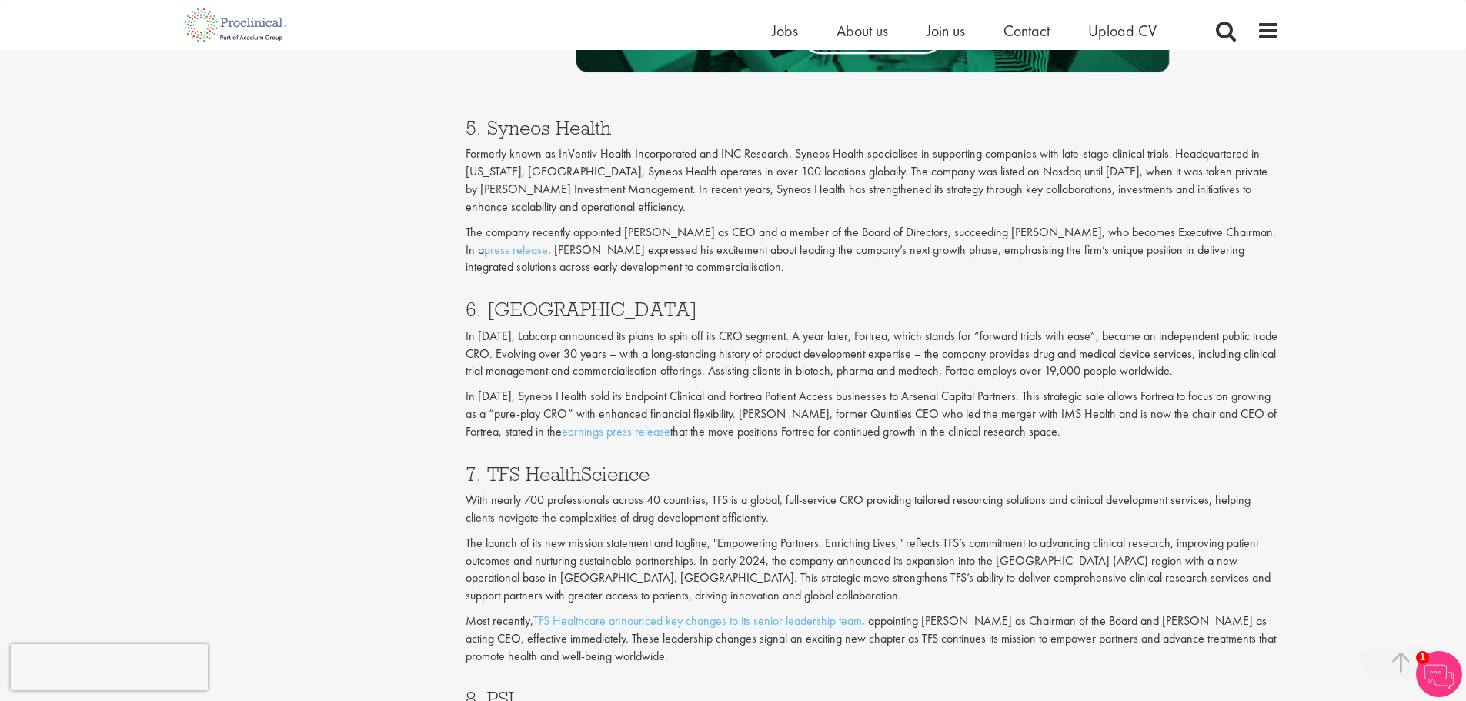
scroll to position [2694, 0]
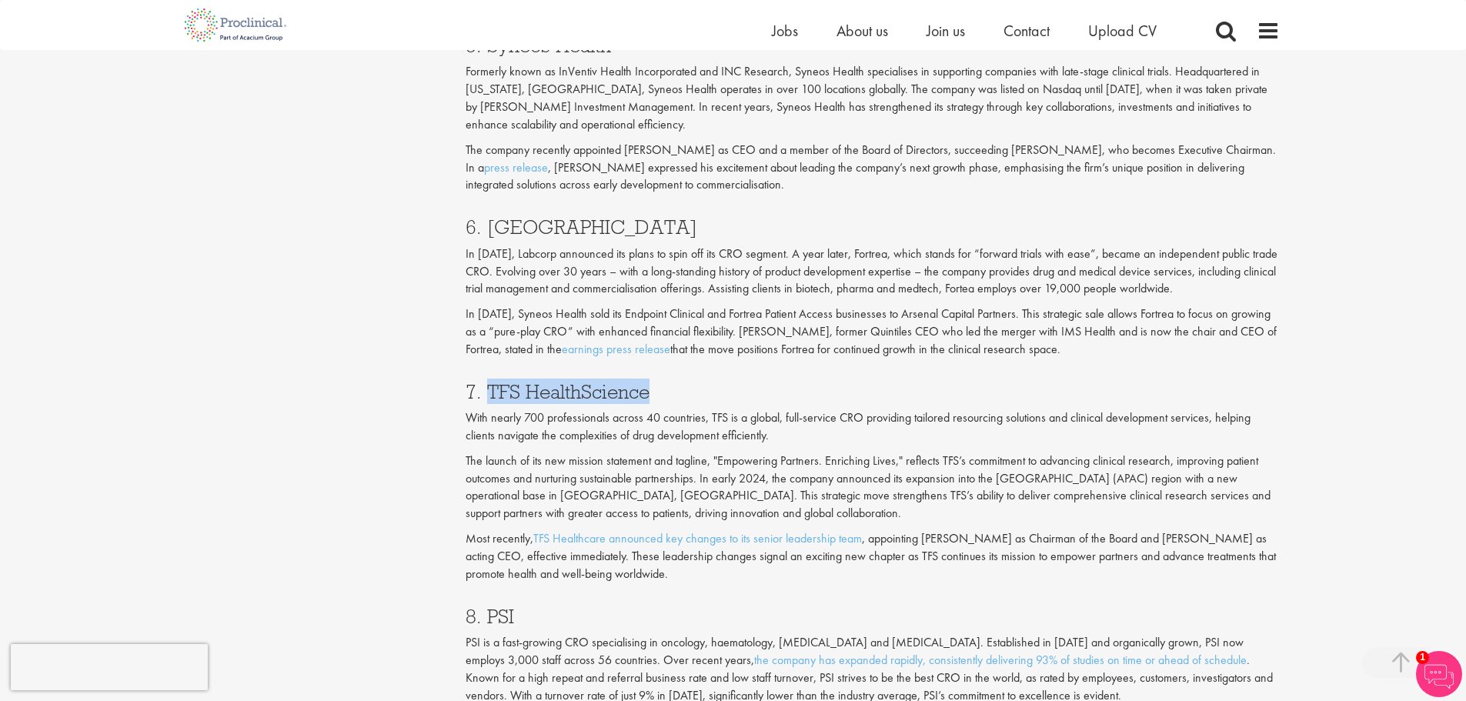
drag, startPoint x: 652, startPoint y: 389, endPoint x: 486, endPoint y: 389, distance: 165.5
click at [486, 392] on h3 "7. TFS HealthScience" at bounding box center [873, 392] width 814 height 20
copy h3 "TFS HealthScience"
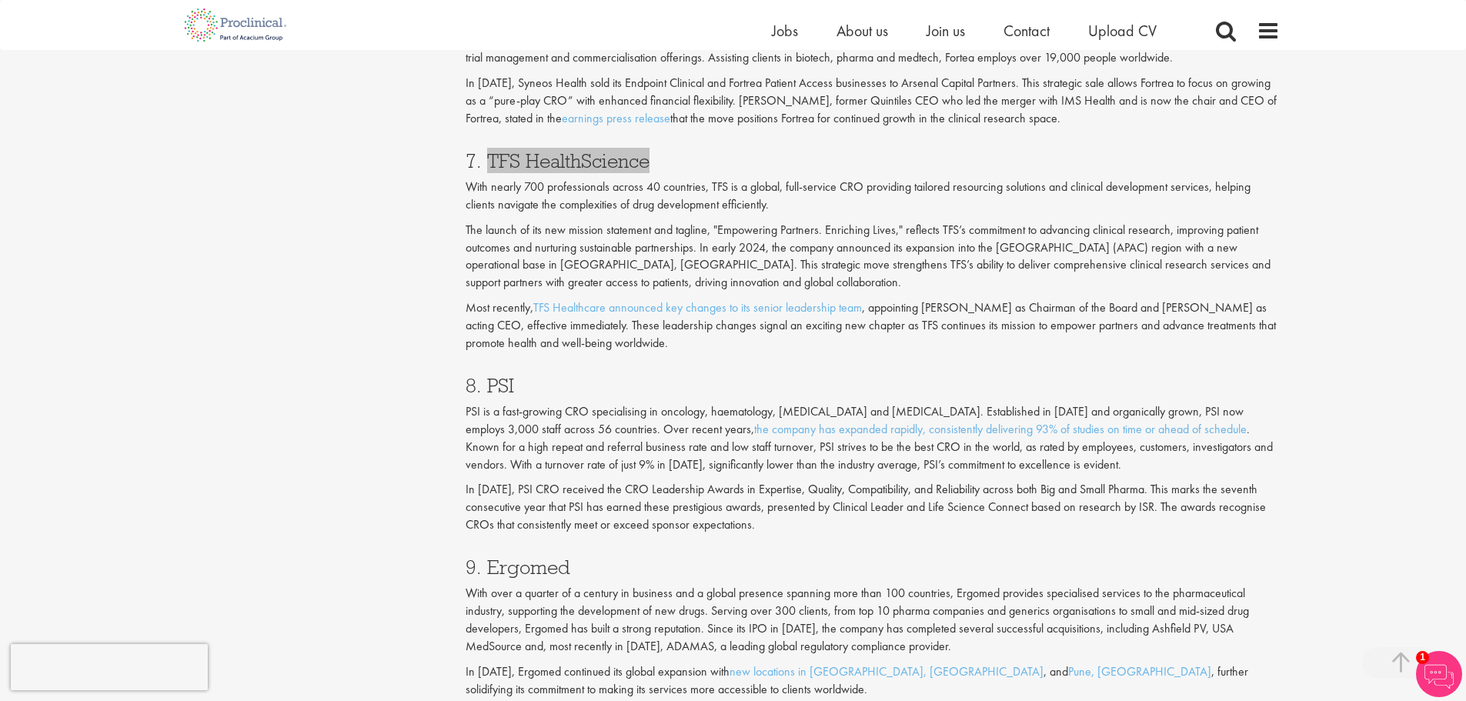
scroll to position [3002, 0]
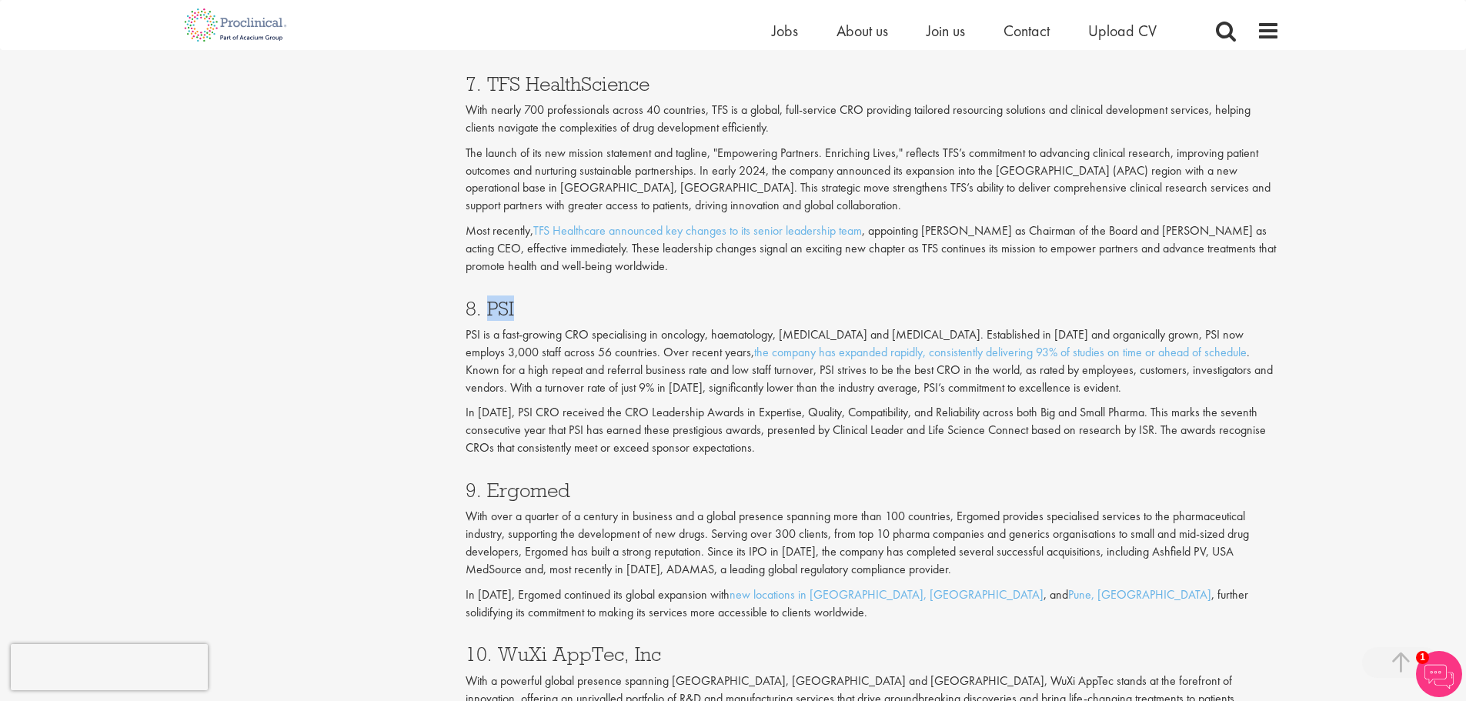
drag, startPoint x: 485, startPoint y: 306, endPoint x: 512, endPoint y: 308, distance: 27.0
click at [512, 308] on h3 "8. PSI" at bounding box center [873, 309] width 814 height 20
copy h3 "PSI"
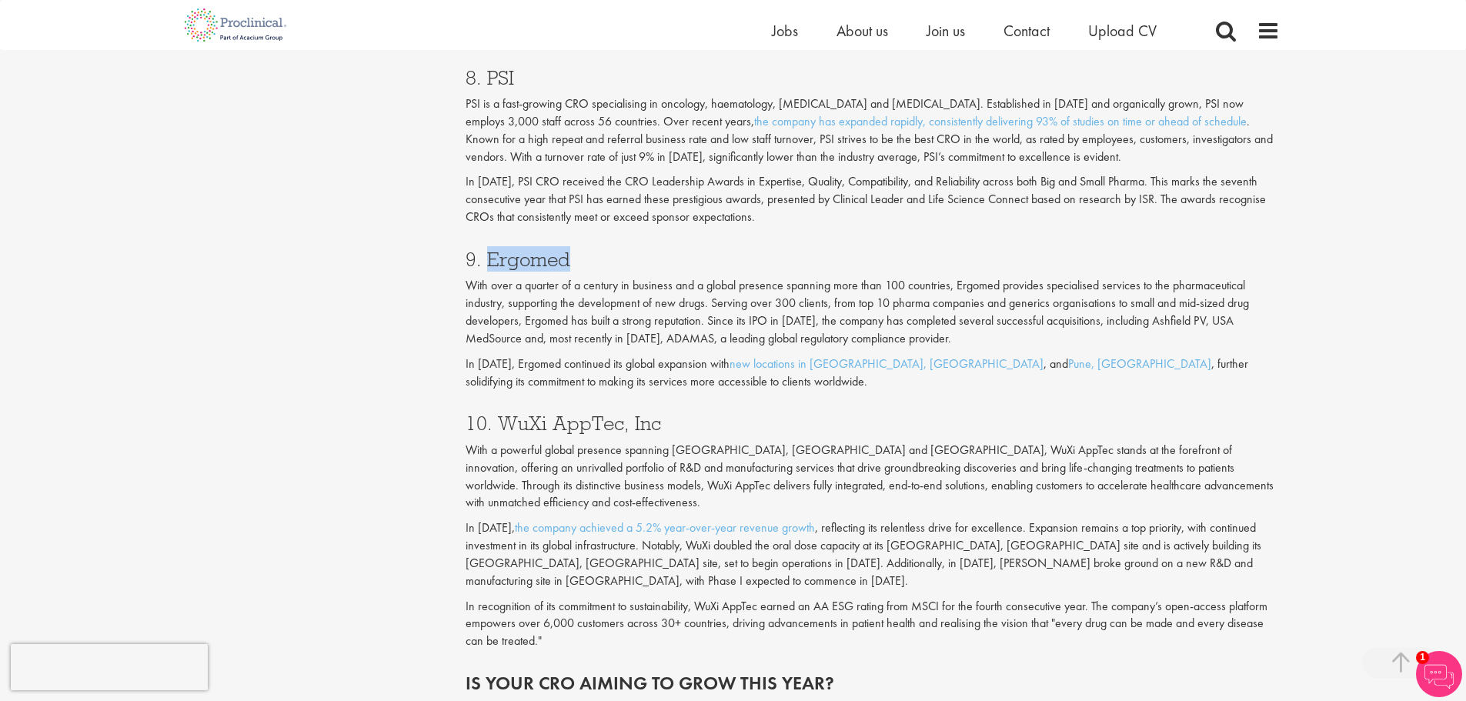
drag, startPoint x: 489, startPoint y: 259, endPoint x: 586, endPoint y: 268, distance: 97.3
click at [575, 262] on h3 "9. Ergomed" at bounding box center [873, 259] width 814 height 20
copy h3 "Ergomed"
click at [580, 466] on p "With a powerful global presence spanning [GEOGRAPHIC_DATA], [GEOGRAPHIC_DATA] a…" at bounding box center [873, 477] width 814 height 70
drag, startPoint x: 496, startPoint y: 426, endPoint x: 552, endPoint y: 220, distance: 213.6
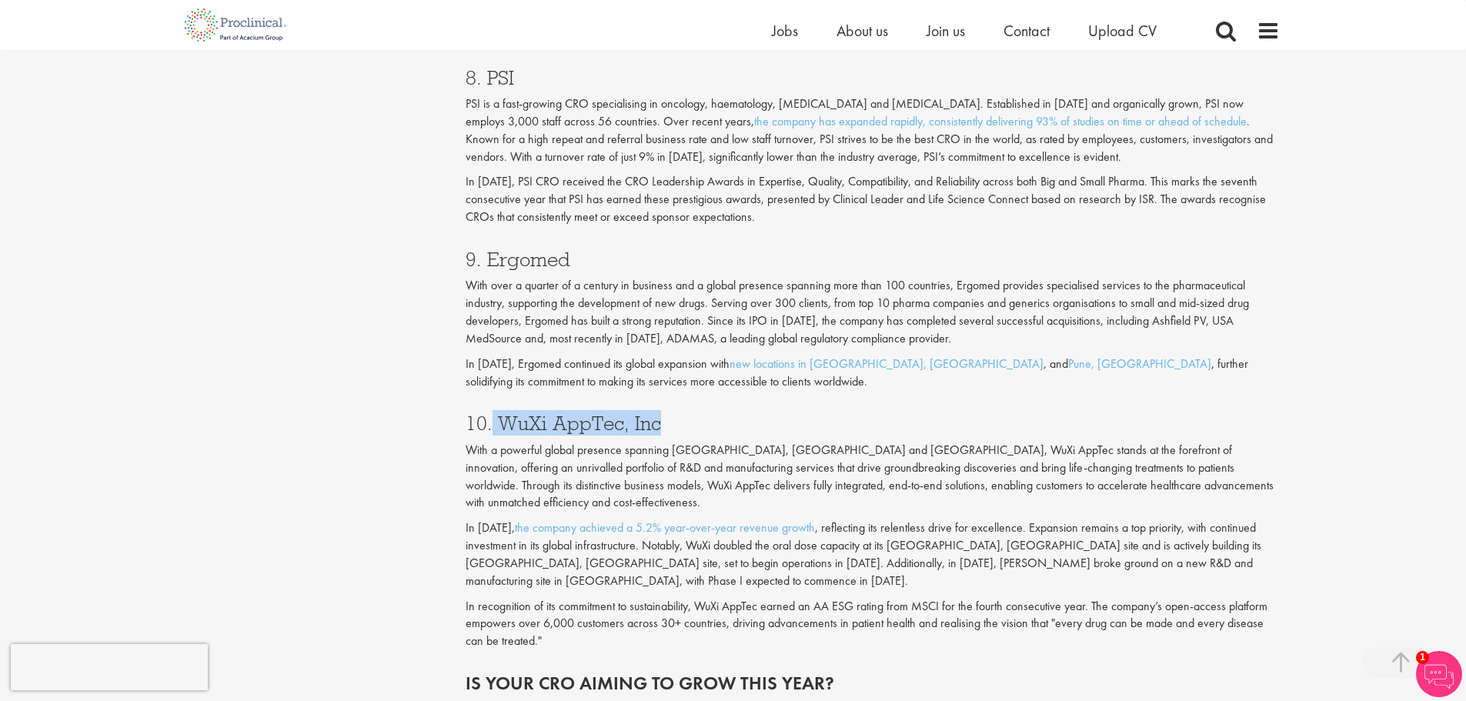
click at [656, 428] on h3 "10. WuXi AppTec, Inc" at bounding box center [873, 423] width 814 height 20
copy h3 "WuXi AppTec, Inc"
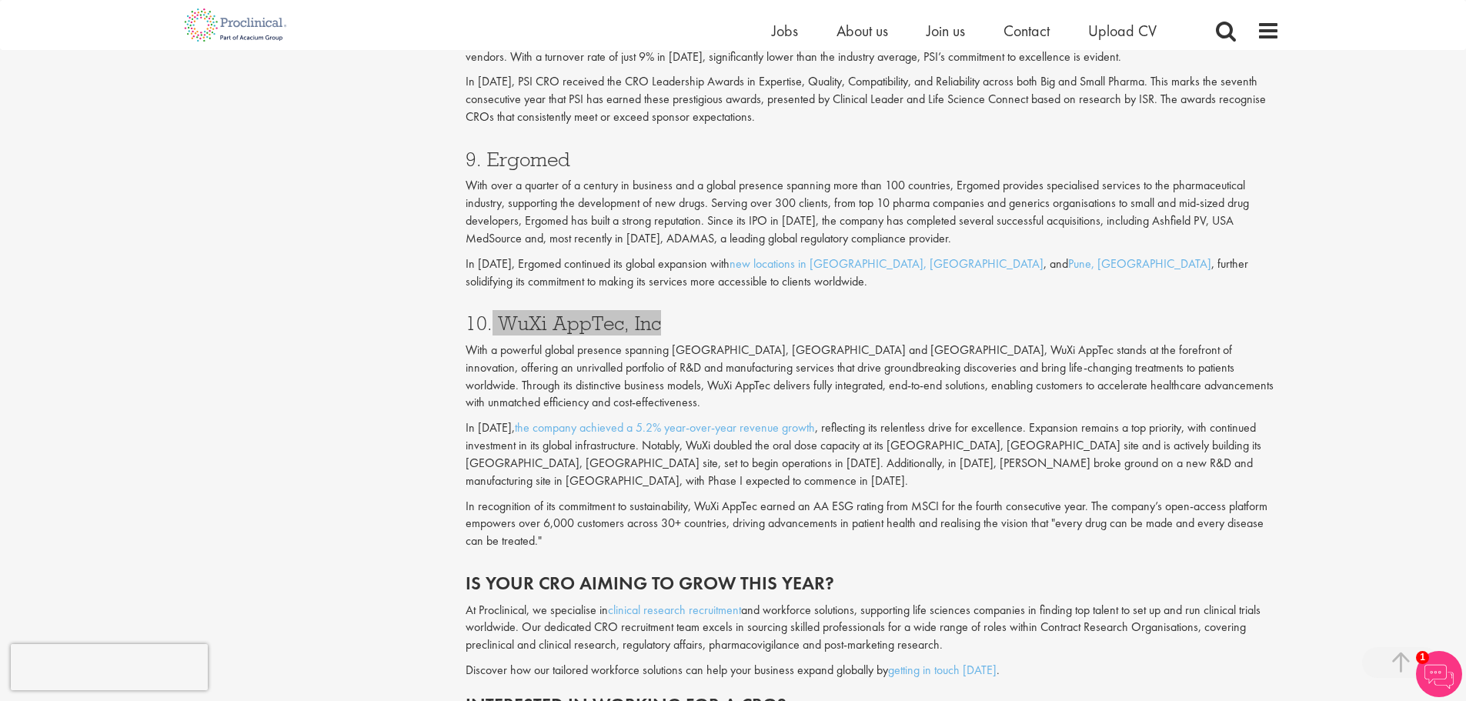
scroll to position [3694, 0]
